Goal: Task Accomplishment & Management: Manage account settings

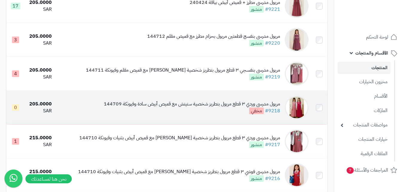
scroll to position [90, 0]
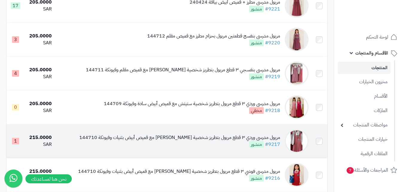
click at [300, 145] on img at bounding box center [297, 141] width 24 height 24
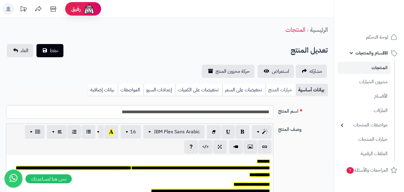
scroll to position [49, 0]
drag, startPoint x: 286, startPoint y: 89, endPoint x: 221, endPoint y: 75, distance: 66.9
click at [285, 89] on link "خيارات المنتج" at bounding box center [281, 90] width 30 height 12
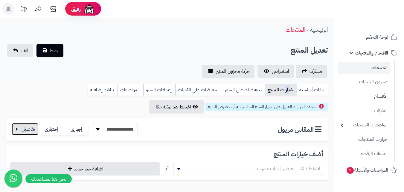
click at [19, 132] on button "button" at bounding box center [25, 129] width 27 height 12
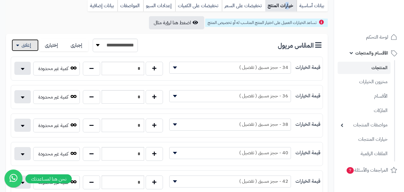
scroll to position [0, 0]
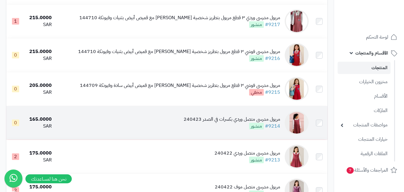
scroll to position [239, 0]
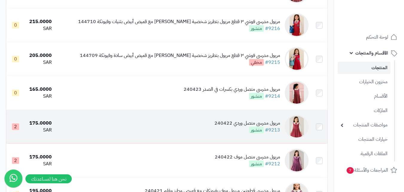
click at [303, 134] on img at bounding box center [297, 127] width 24 height 24
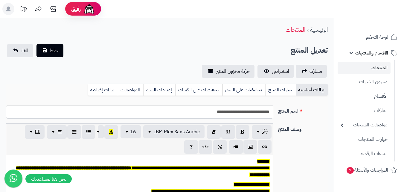
scroll to position [49, 0]
click at [285, 93] on link "خيارات المنتج" at bounding box center [281, 90] width 30 height 12
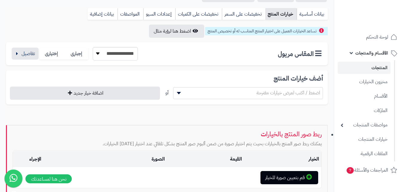
scroll to position [0, 0]
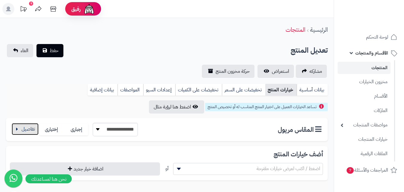
click at [25, 129] on button "button" at bounding box center [25, 129] width 27 height 12
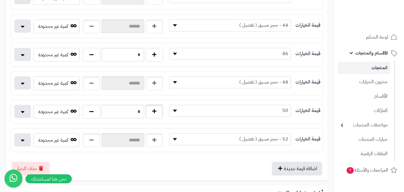
scroll to position [269, 0]
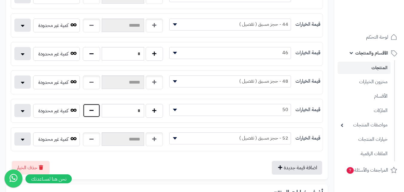
click at [89, 113] on button "button" at bounding box center [91, 111] width 17 height 14
type input "*"
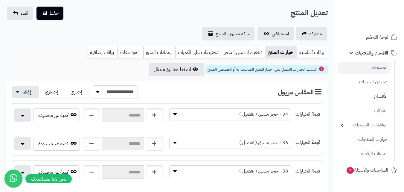
scroll to position [30, 0]
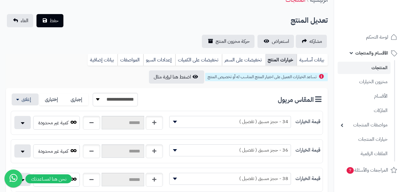
click at [217, 116] on span "34 - حجز مسبق ( تفصيل )" at bounding box center [230, 122] width 122 height 12
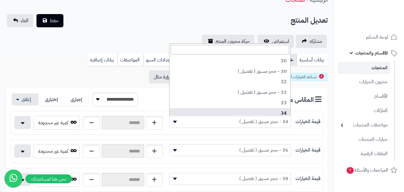
select select "***"
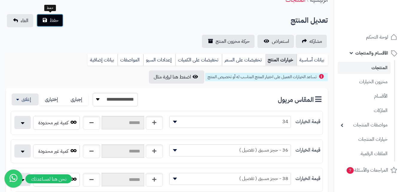
click at [57, 23] on span "حفظ" at bounding box center [54, 20] width 9 height 7
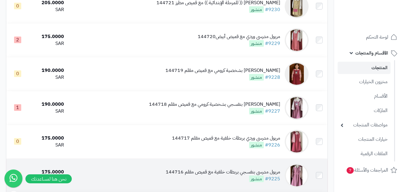
scroll to position [628, 0]
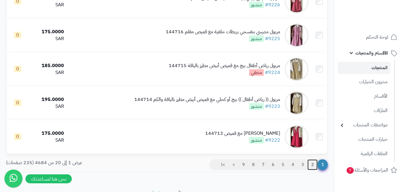
click at [310, 168] on link "2" at bounding box center [313, 164] width 10 height 11
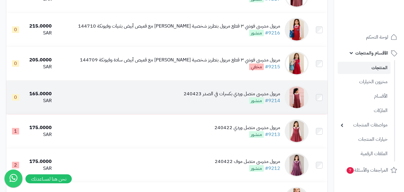
scroll to position [269, 0]
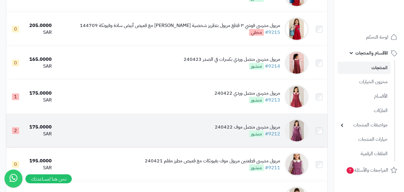
click at [297, 138] on img at bounding box center [297, 130] width 24 height 24
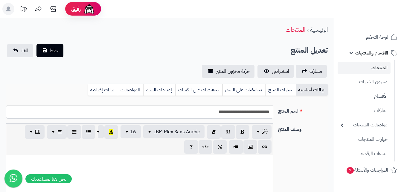
scroll to position [49, 0]
click at [279, 94] on link "خيارات المنتج" at bounding box center [281, 90] width 30 height 12
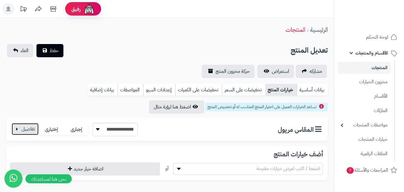
click at [28, 125] on button "button" at bounding box center [25, 129] width 27 height 12
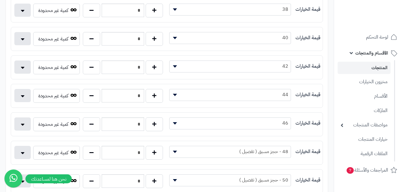
scroll to position [209, 0]
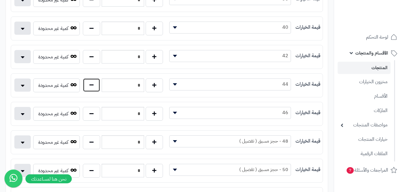
click at [86, 87] on button "button" at bounding box center [91, 85] width 17 height 14
type input "*"
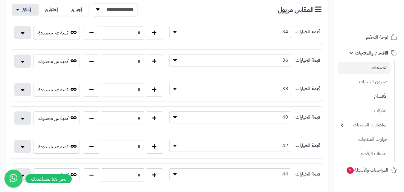
scroll to position [0, 0]
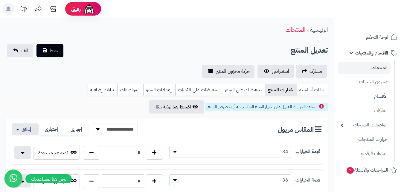
click at [313, 91] on link "بيانات أساسية" at bounding box center [312, 90] width 31 height 12
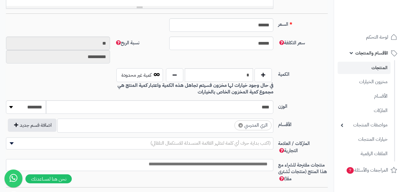
scroll to position [239, 0]
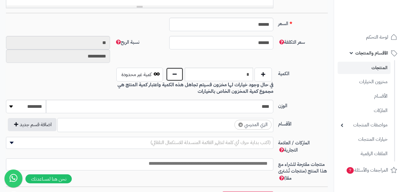
click at [176, 71] on button "button" at bounding box center [174, 74] width 17 height 14
type input "*"
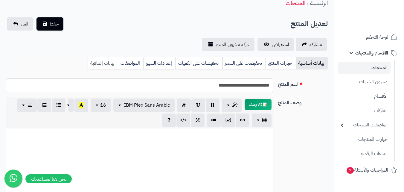
scroll to position [0, 0]
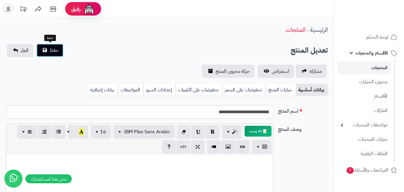
click at [50, 48] on span "حفظ" at bounding box center [54, 50] width 9 height 7
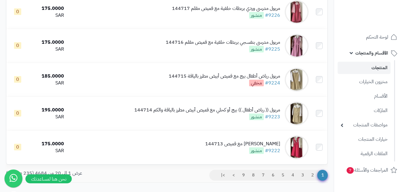
scroll to position [628, 0]
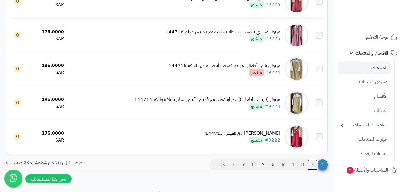
click at [312, 169] on link "2" at bounding box center [313, 164] width 10 height 11
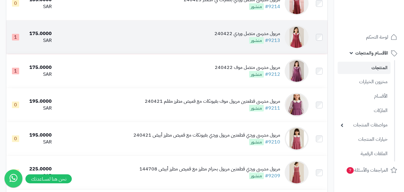
scroll to position [329, 0]
